Goal: Task Accomplishment & Management: Use online tool/utility

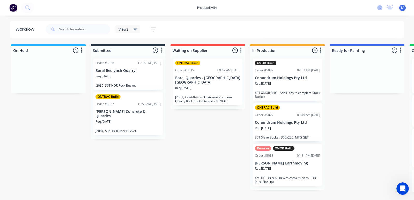
click at [379, 5] on icon at bounding box center [379, 7] width 5 height 5
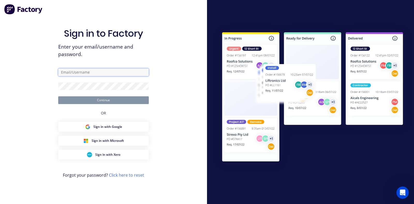
type input "[EMAIL_ADDRESS][DOMAIN_NAME]"
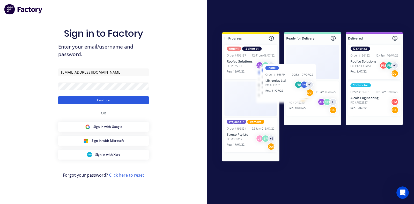
click at [122, 103] on button "Continue" at bounding box center [103, 101] width 91 height 8
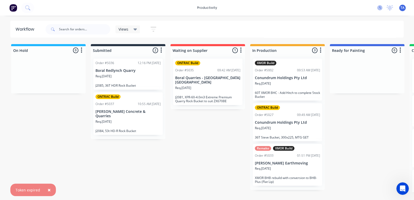
click at [379, 7] on icon at bounding box center [379, 7] width 5 height 5
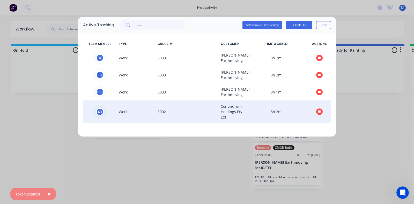
click at [320, 112] on icon "button" at bounding box center [319, 112] width 3 height 3
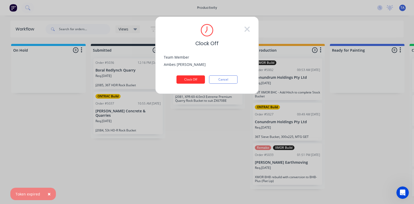
click at [189, 82] on button "Clock Off" at bounding box center [190, 80] width 28 height 8
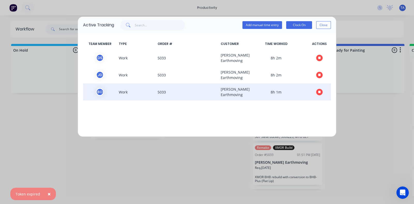
click at [320, 92] on icon "button" at bounding box center [319, 92] width 3 height 3
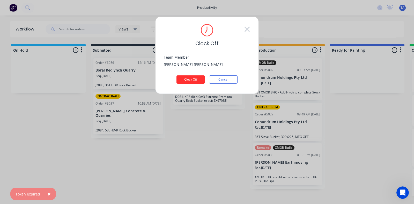
click at [188, 77] on button "Clock Off" at bounding box center [190, 80] width 28 height 8
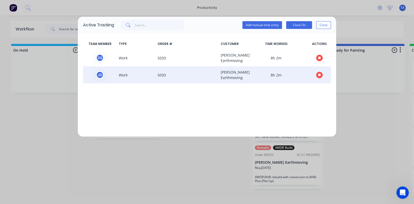
click at [317, 75] on button "button" at bounding box center [319, 75] width 6 height 6
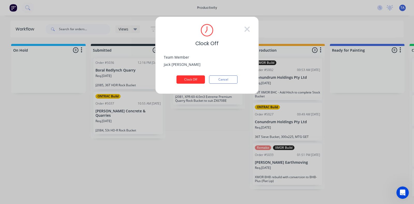
click at [200, 78] on button "Clock Off" at bounding box center [190, 80] width 28 height 8
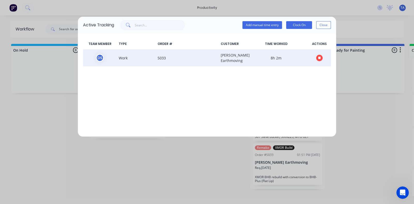
click at [318, 58] on icon "button" at bounding box center [319, 58] width 3 height 3
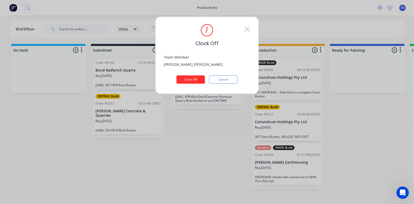
click at [196, 76] on button "Clock Off" at bounding box center [190, 80] width 28 height 8
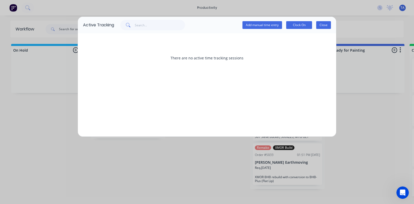
click at [327, 23] on button "Close" at bounding box center [323, 25] width 15 height 8
